Goal: Transaction & Acquisition: Purchase product/service

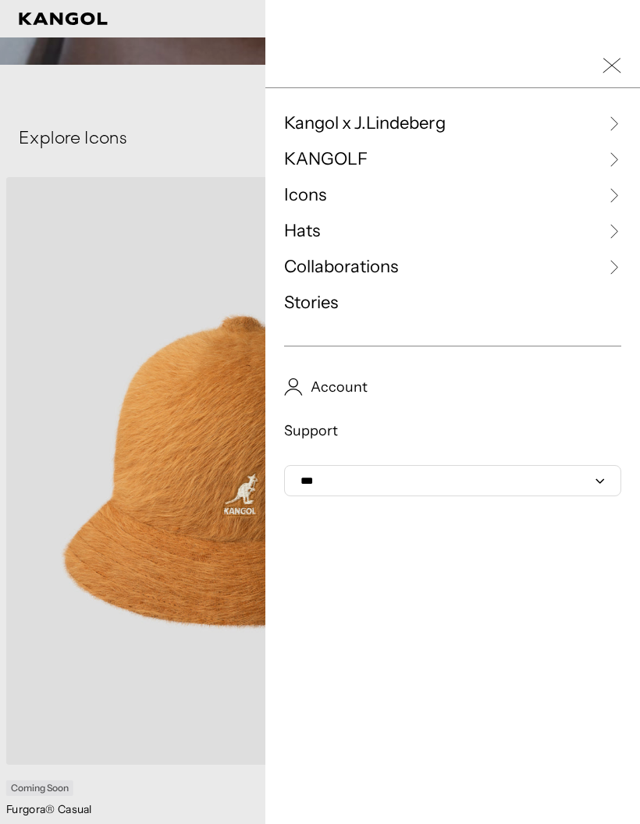
scroll to position [0, 321]
click at [484, 477] on select "*** ***" at bounding box center [452, 480] width 337 height 31
click at [233, 735] on div at bounding box center [320, 412] width 640 height 824
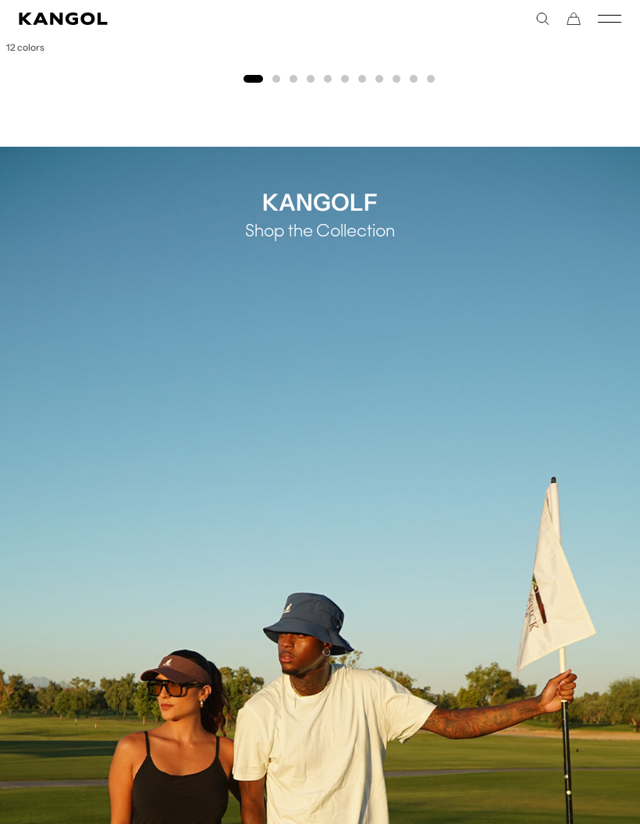
scroll to position [1596, 0]
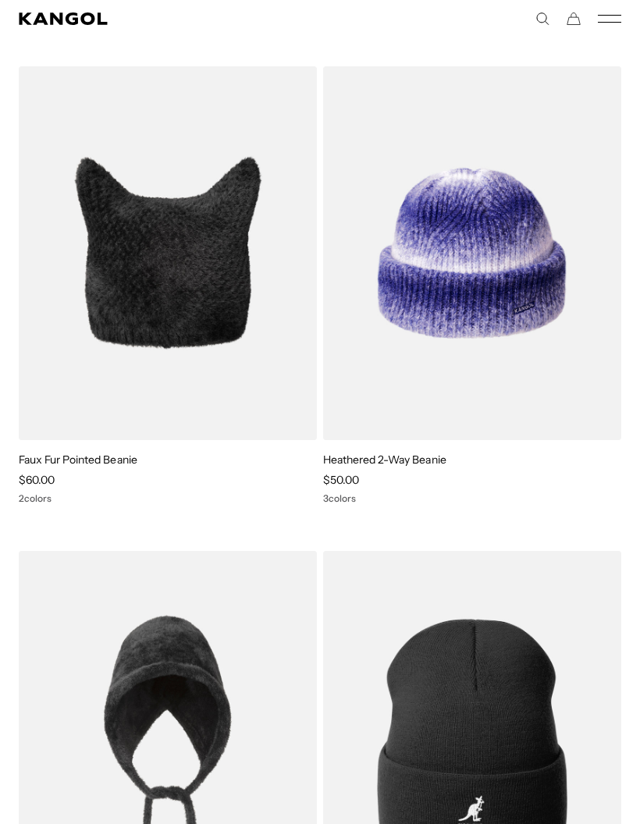
scroll to position [0, 321]
click at [0, 0] on img at bounding box center [0, 0] width 0 height 0
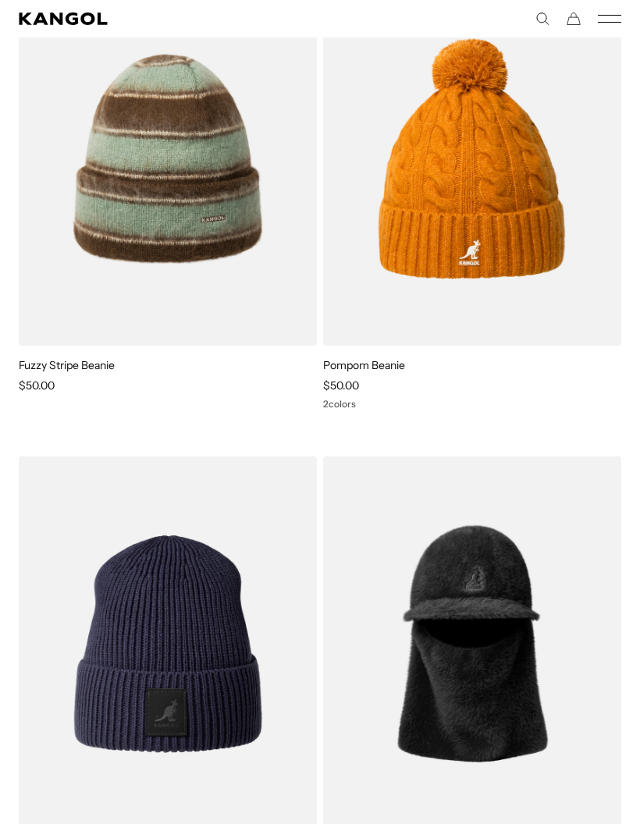
click at [0, 0] on img at bounding box center [0, 0] width 0 height 0
